Goal: Transaction & Acquisition: Download file/media

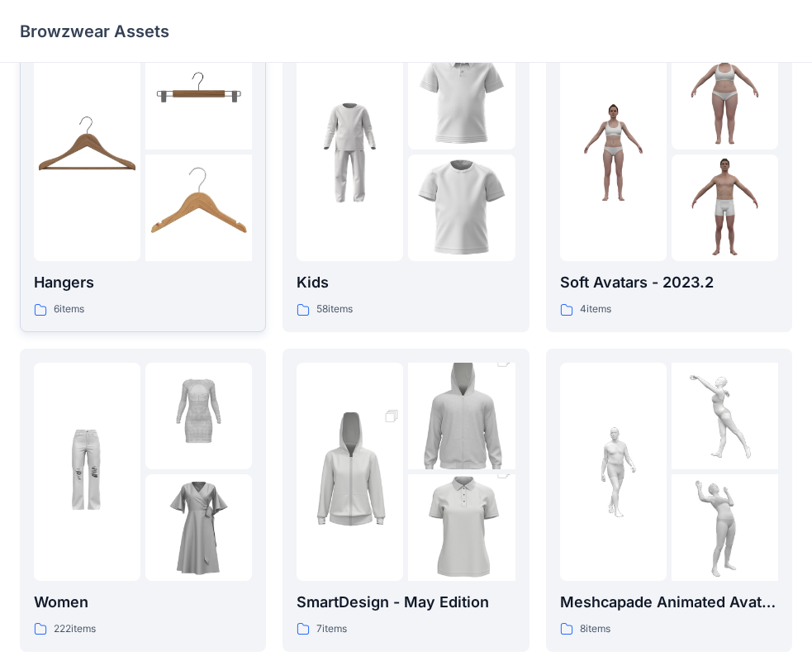
scroll to position [83, 0]
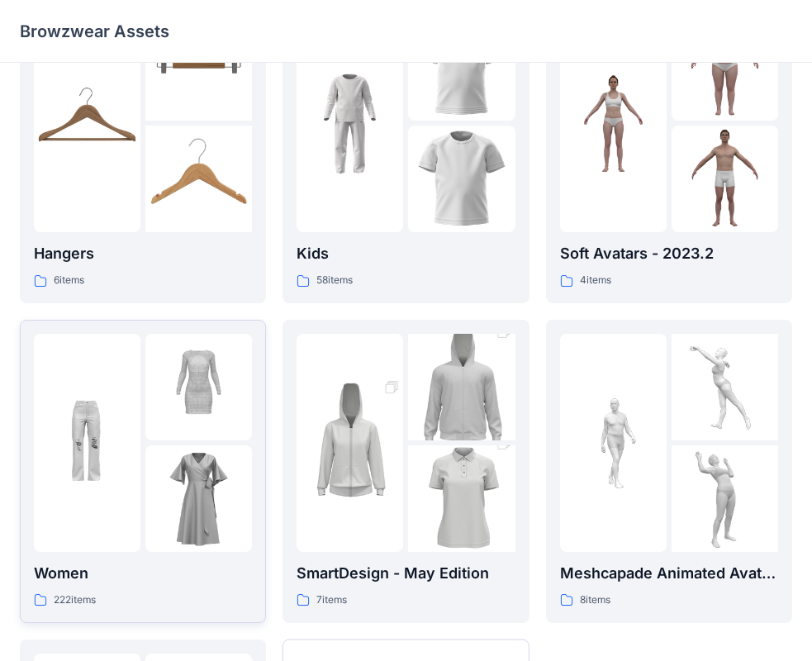
click at [145, 597] on div "222 items" at bounding box center [143, 599] width 218 height 17
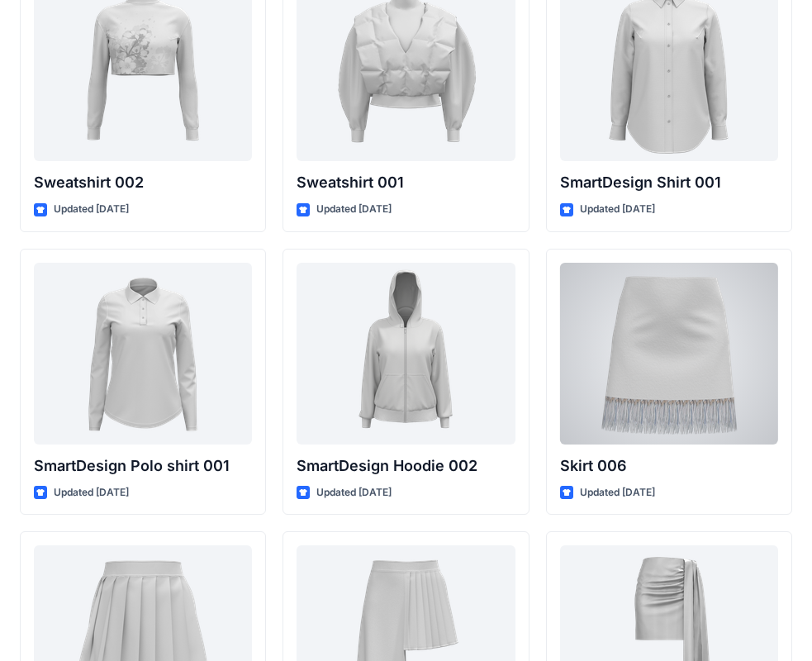
scroll to position [8067, 0]
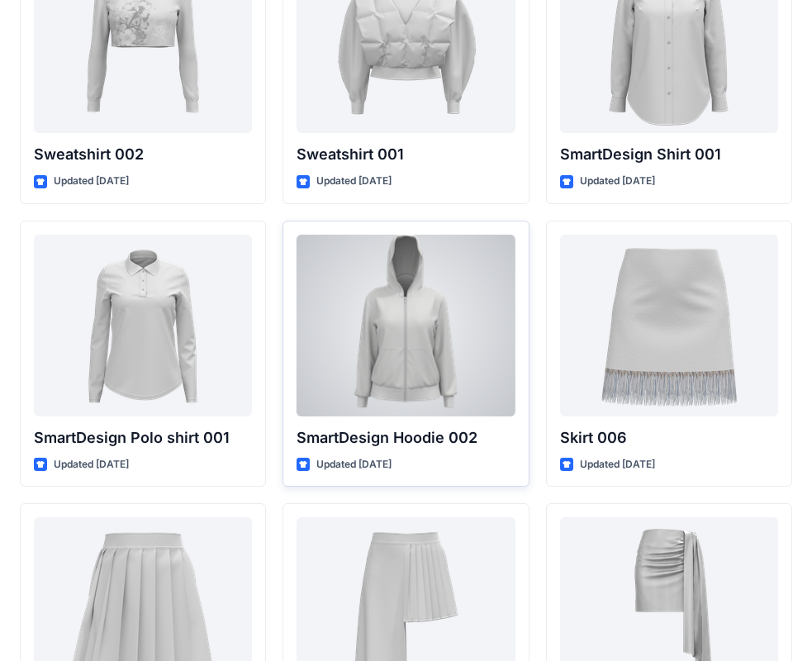
click at [356, 333] on div at bounding box center [406, 326] width 218 height 182
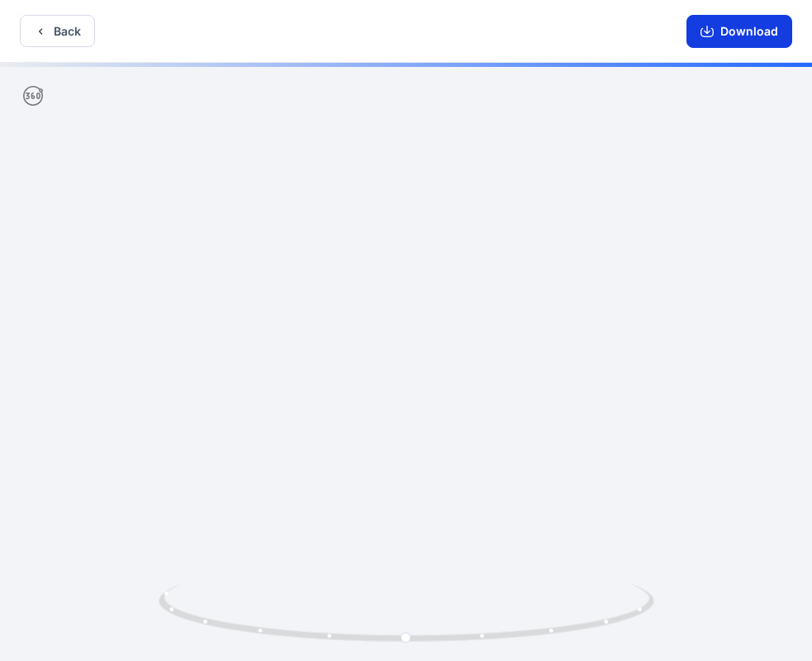
click at [708, 33] on icon "button" at bounding box center [707, 30] width 7 height 8
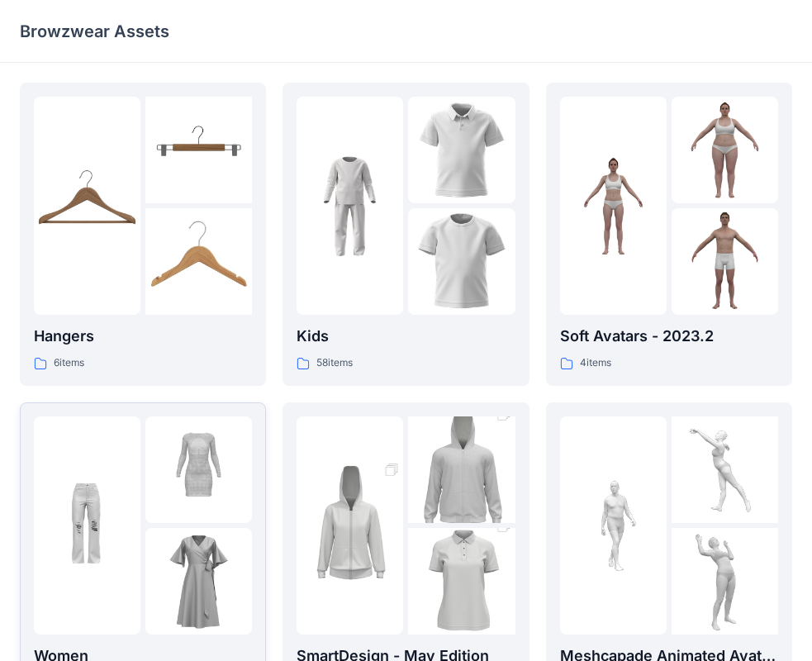
click at [199, 513] on img at bounding box center [198, 469] width 107 height 107
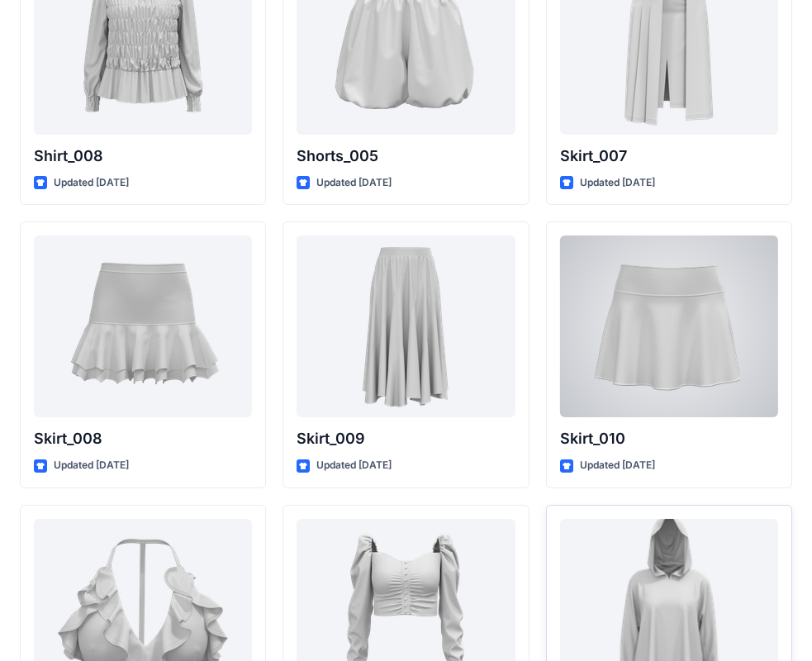
scroll to position [5556, 0]
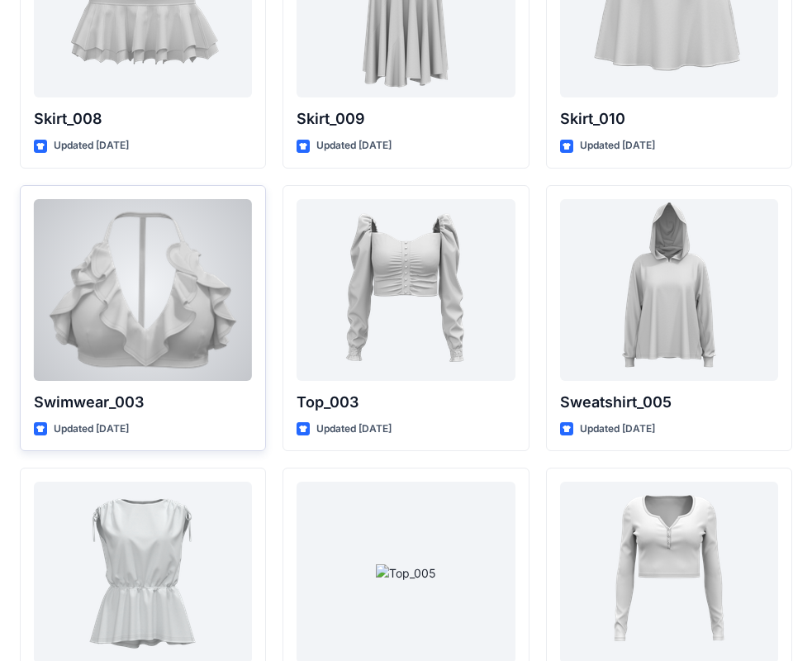
click at [132, 230] on div at bounding box center [143, 290] width 218 height 182
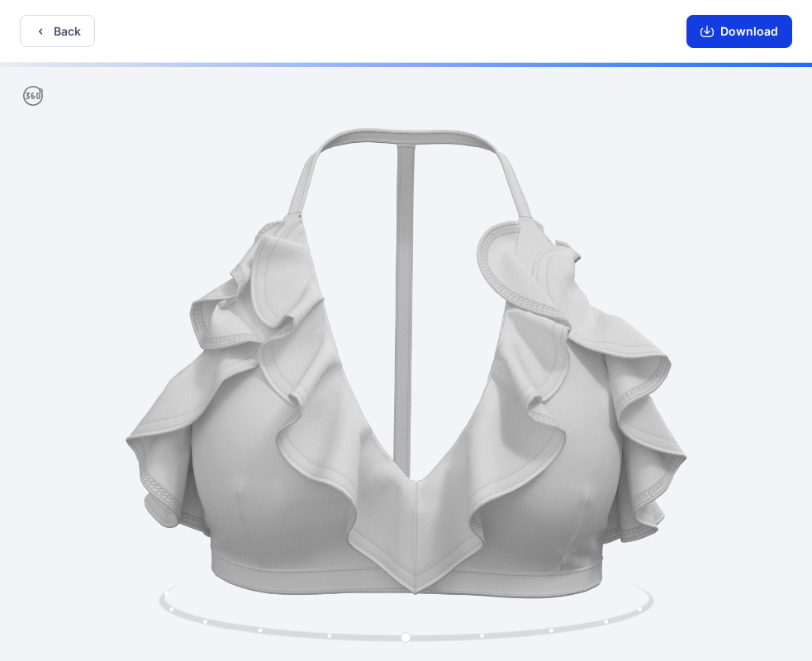
click at [731, 36] on button "Download" at bounding box center [739, 31] width 106 height 33
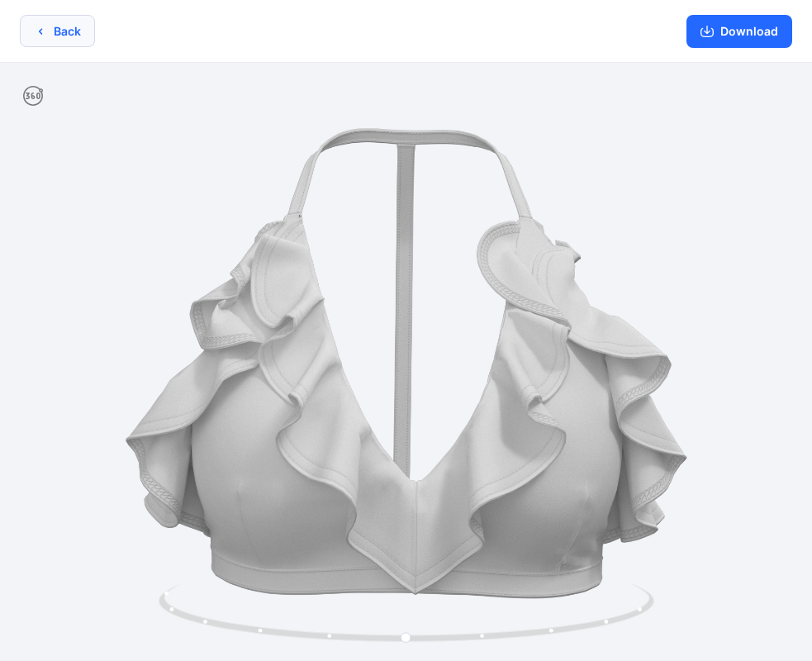
click at [49, 10] on div "Back Download" at bounding box center [406, 31] width 812 height 63
click at [51, 28] on button "Back" at bounding box center [57, 31] width 75 height 32
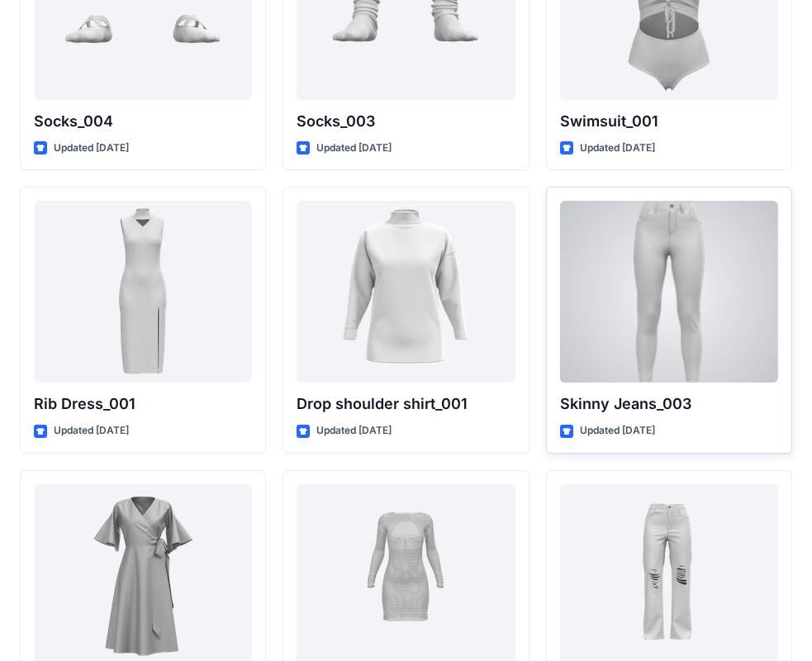
scroll to position [20361, 0]
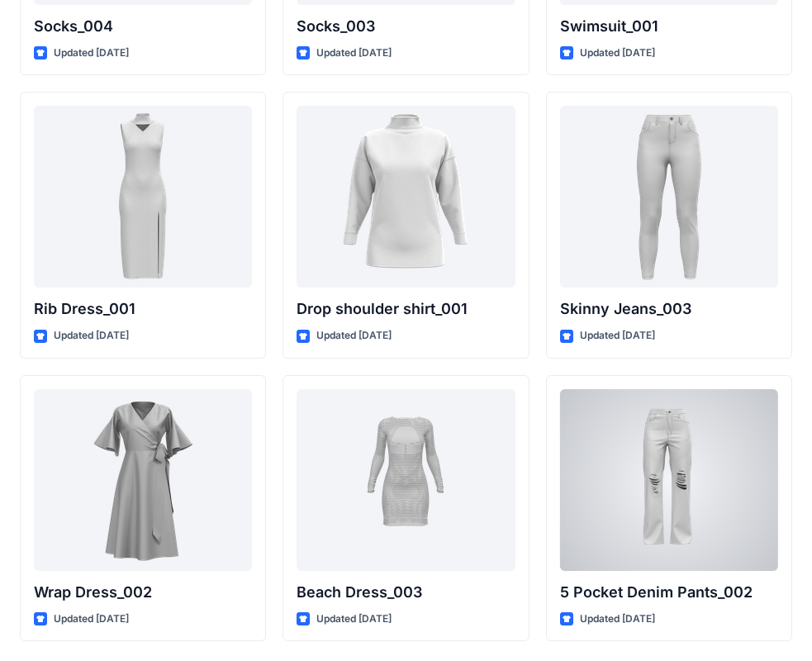
click at [736, 425] on div at bounding box center [669, 480] width 218 height 182
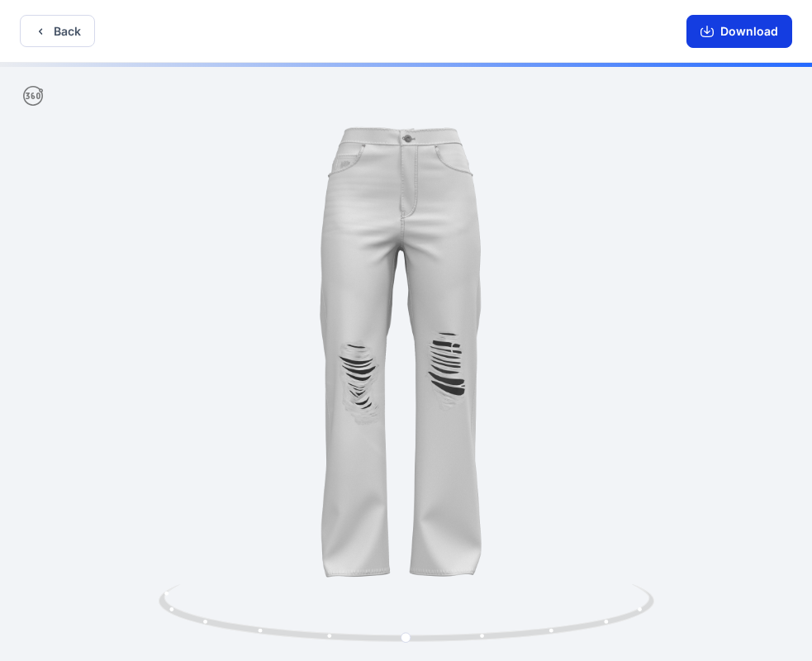
click at [697, 45] on button "Download" at bounding box center [739, 31] width 106 height 33
click at [51, 31] on button "Back" at bounding box center [57, 31] width 75 height 32
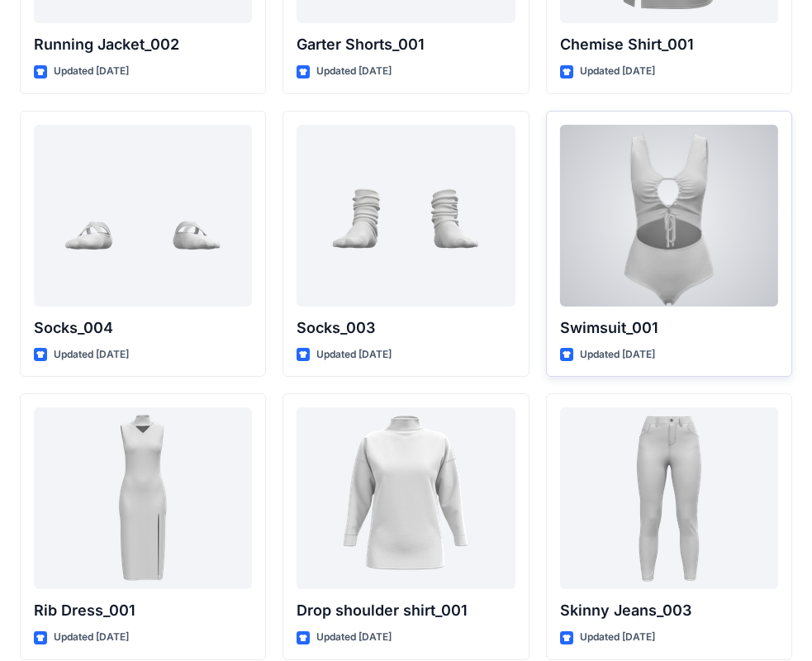
scroll to position [20031, 0]
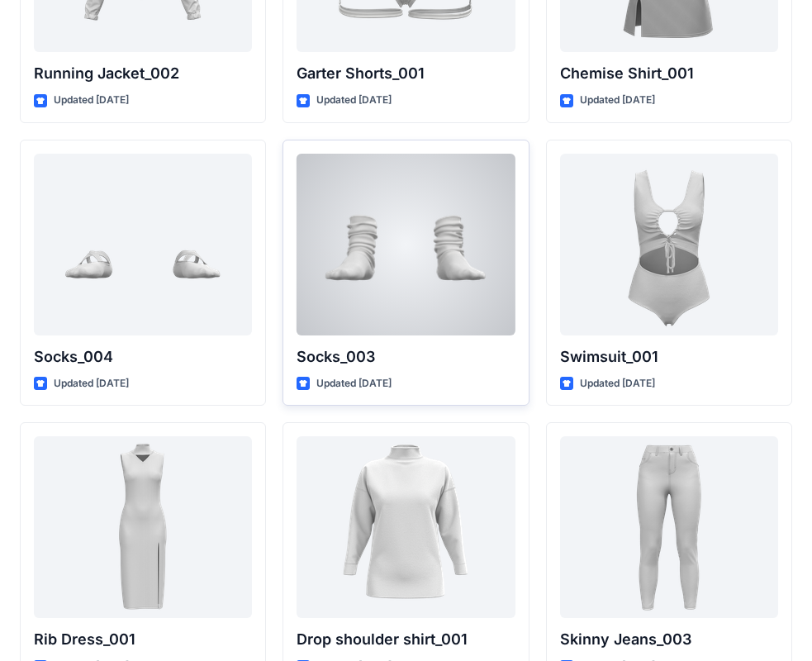
click at [373, 239] on div at bounding box center [406, 245] width 218 height 182
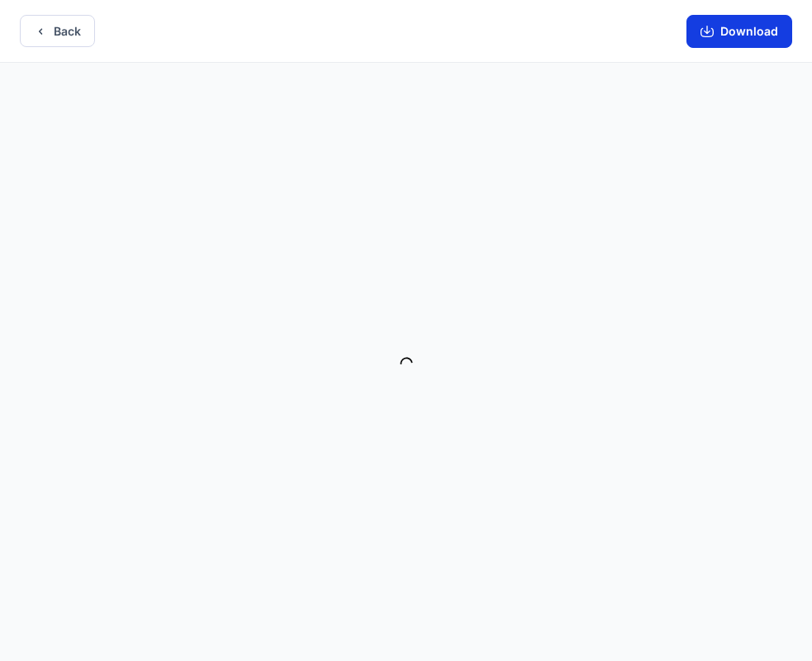
click at [741, 25] on button "Download" at bounding box center [739, 31] width 106 height 33
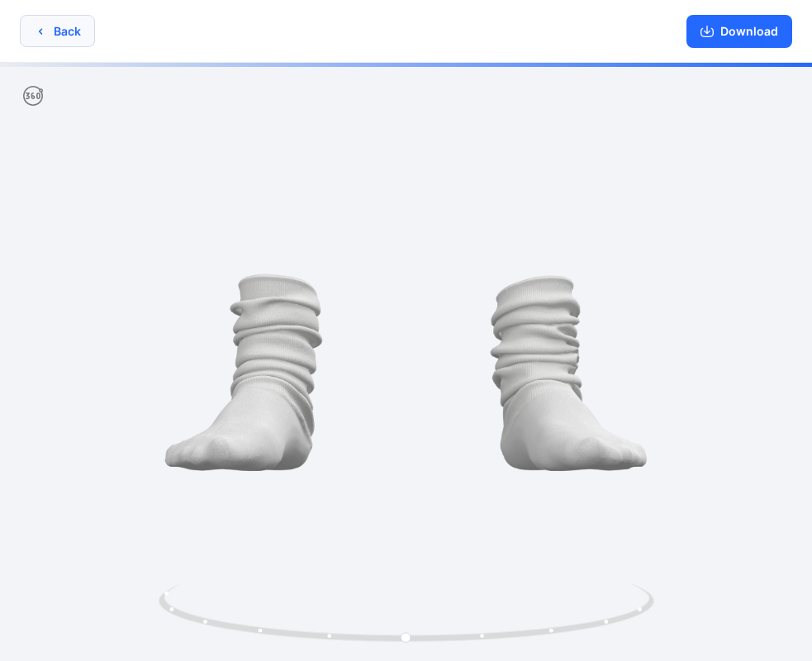
click at [28, 25] on button "Back" at bounding box center [57, 31] width 75 height 32
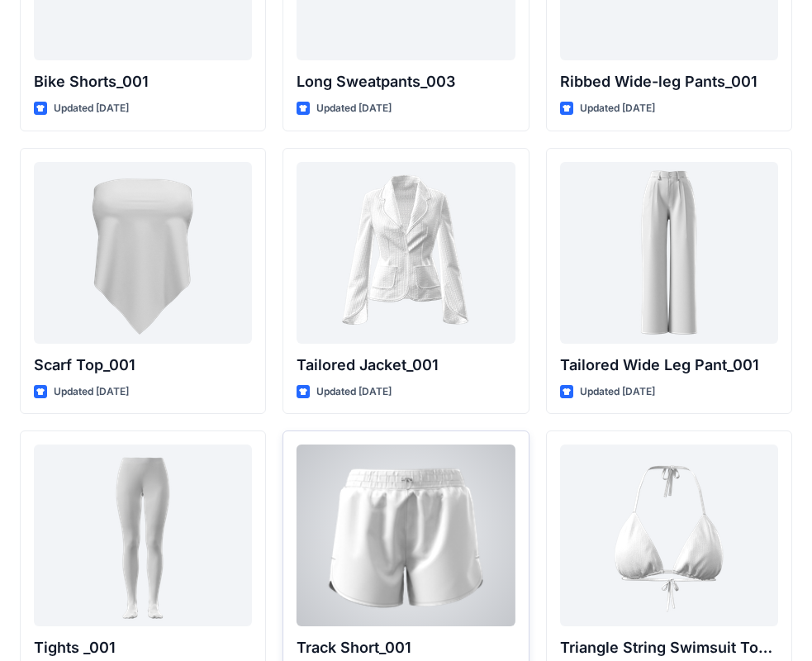
scroll to position [18296, 0]
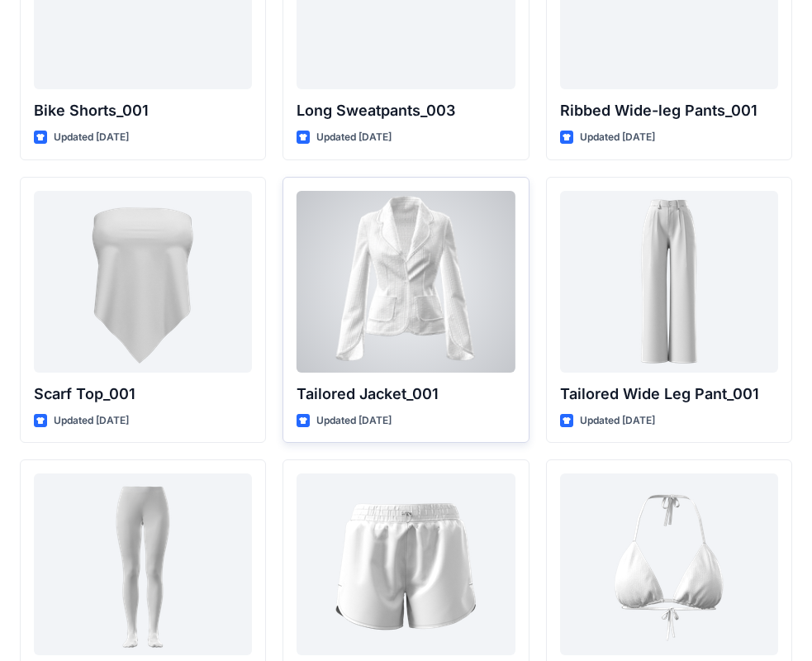
click at [450, 246] on div at bounding box center [406, 282] width 218 height 182
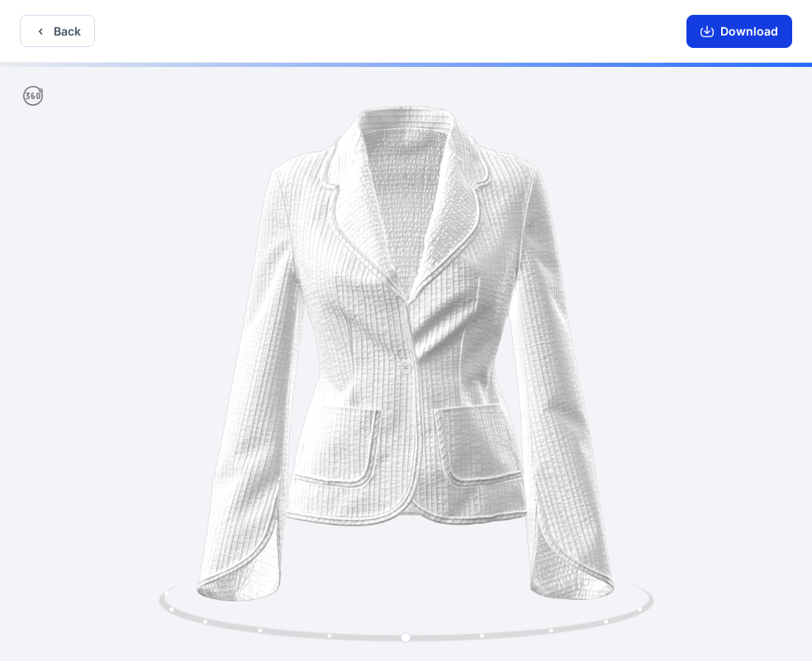
click at [737, 37] on button "Download" at bounding box center [739, 31] width 106 height 33
click at [85, 33] on button "Back" at bounding box center [57, 31] width 75 height 32
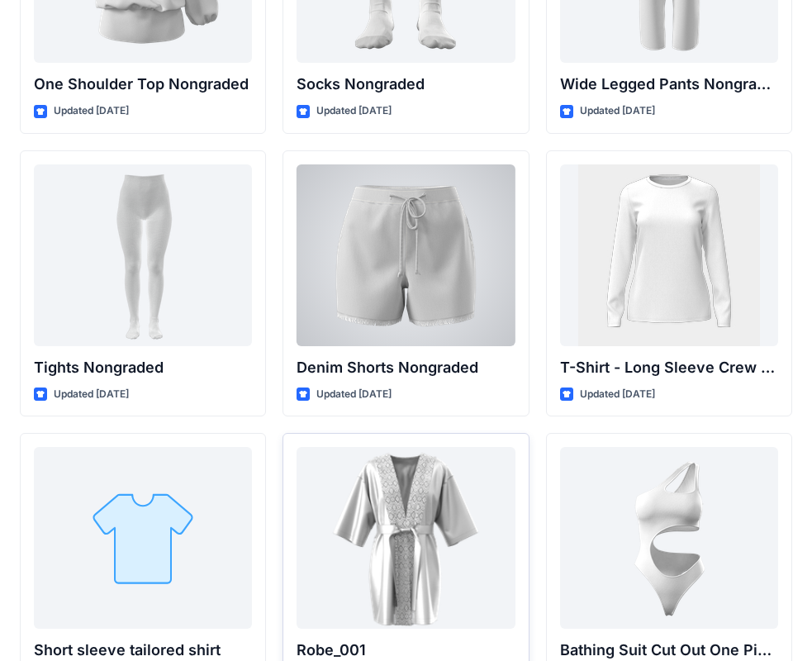
scroll to position [17470, 0]
